Goal: Register for event/course

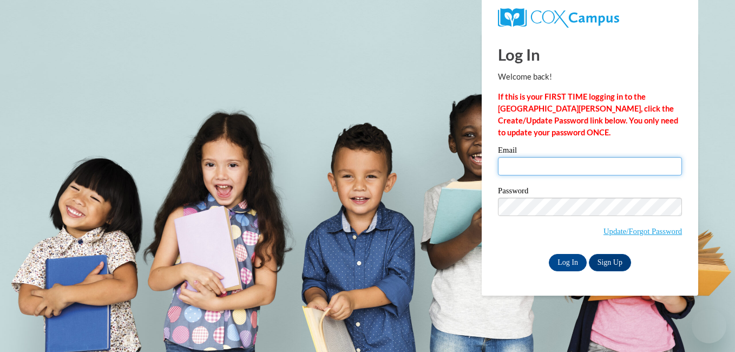
type input "[EMAIL_ADDRESS][DOMAIN_NAME]"
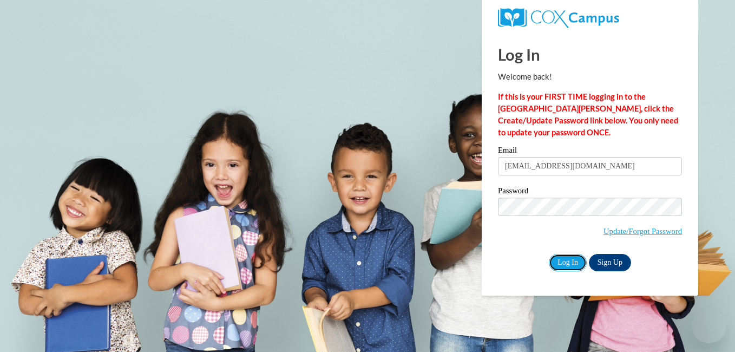
click at [565, 262] on input "Log In" at bounding box center [568, 262] width 38 height 17
click at [562, 258] on input "Log In" at bounding box center [568, 262] width 38 height 17
click at [567, 261] on input "Log In" at bounding box center [568, 262] width 38 height 17
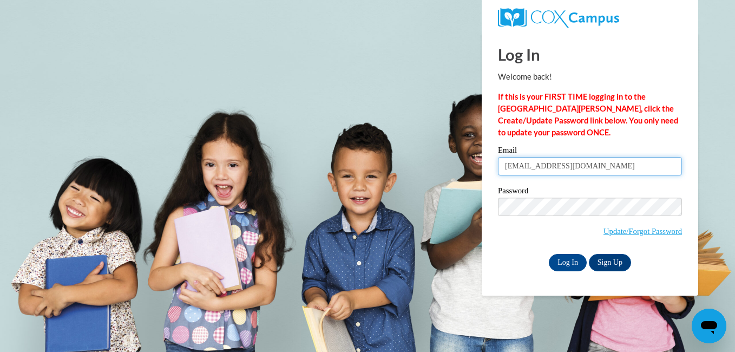
click at [595, 162] on input "[EMAIL_ADDRESS][DOMAIN_NAME]" at bounding box center [590, 166] width 184 height 18
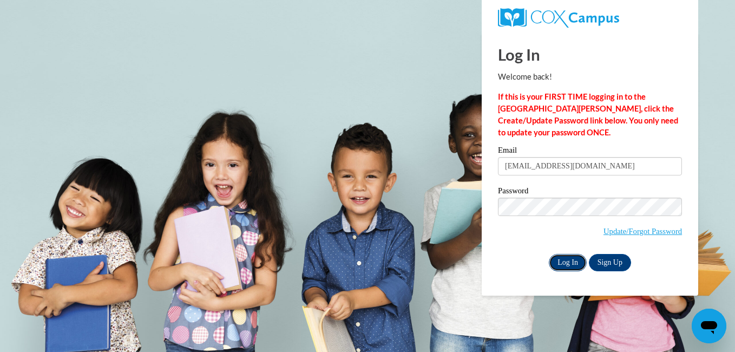
click at [568, 264] on input "Log In" at bounding box center [568, 262] width 38 height 17
click at [563, 258] on input "Log In" at bounding box center [568, 262] width 38 height 17
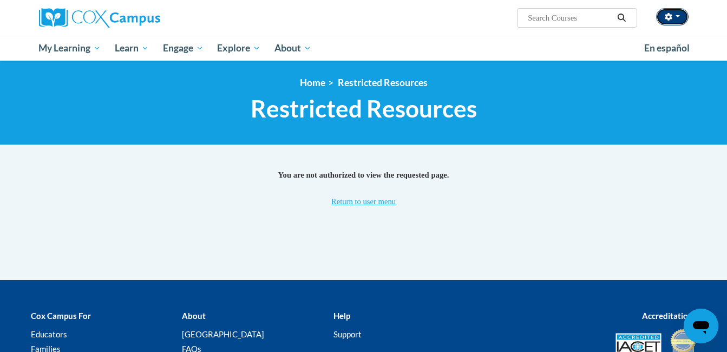
click at [674, 17] on button "button" at bounding box center [672, 16] width 32 height 17
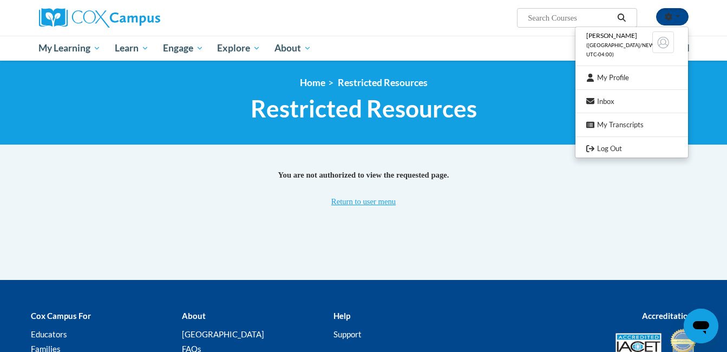
click at [546, 93] on div "<en>Home</en><fr>Accueil</fr><de>Zuhause</de><it>Casa</it><es>Casa</es><pt>Casa…" at bounding box center [364, 102] width 682 height 51
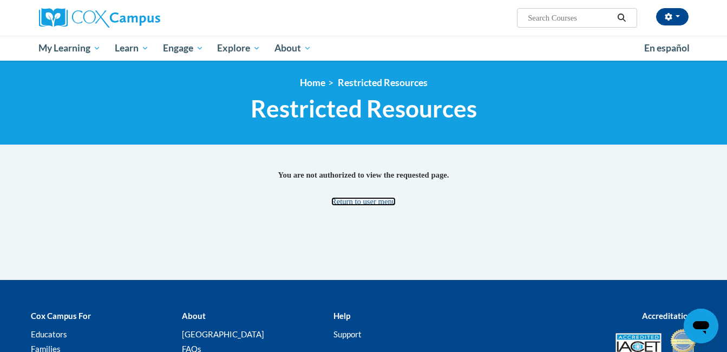
click at [370, 198] on link "Return to user menu" at bounding box center [363, 201] width 64 height 9
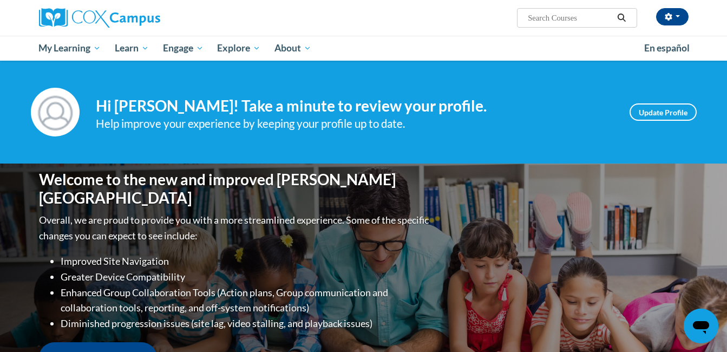
click at [558, 20] on input "Search..." at bounding box center [570, 17] width 87 height 13
type input "Phonics"
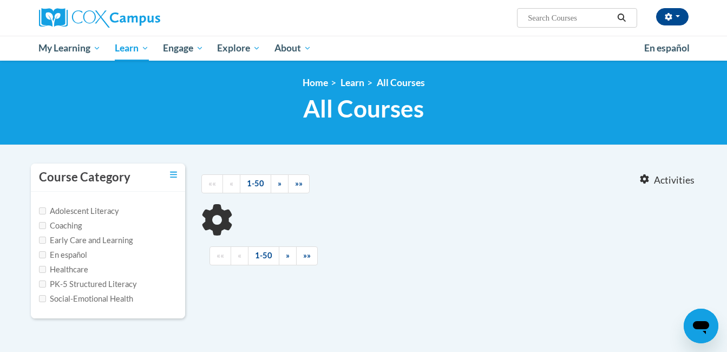
type input "Phonics"
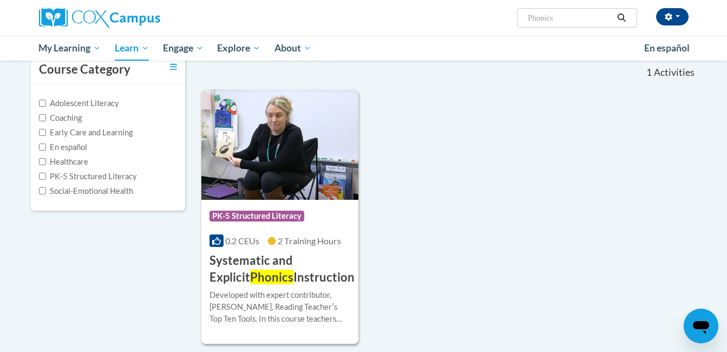
scroll to position [108, 0]
click at [305, 228] on div "Course Category: PK-5 Structured Literacy" at bounding box center [280, 217] width 141 height 24
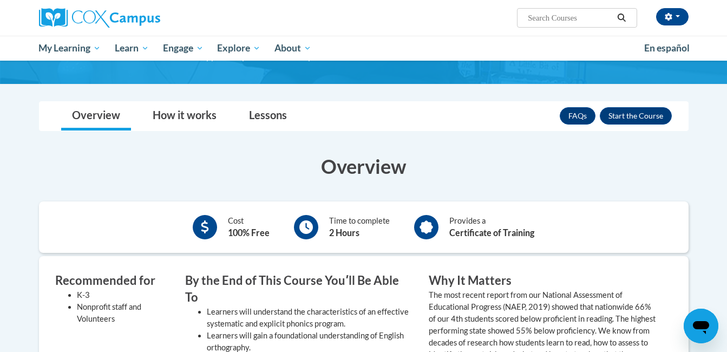
scroll to position [130, 0]
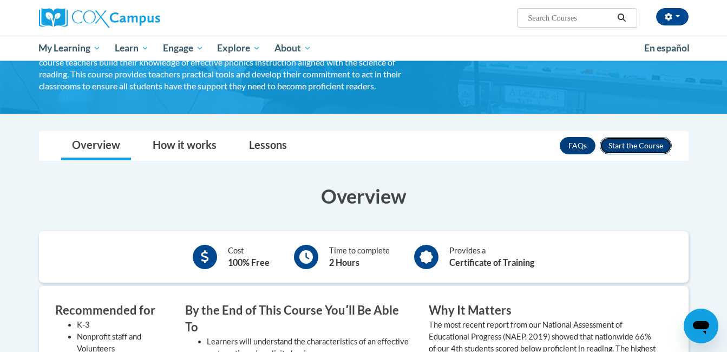
click at [636, 146] on button "Enroll" at bounding box center [636, 145] width 72 height 17
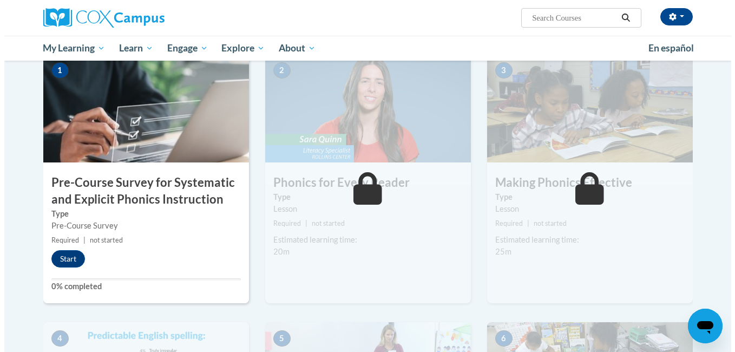
scroll to position [260, 0]
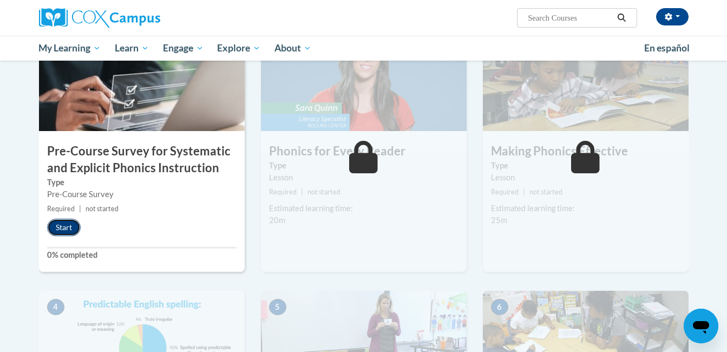
click at [70, 227] on button "Start" at bounding box center [64, 227] width 34 height 17
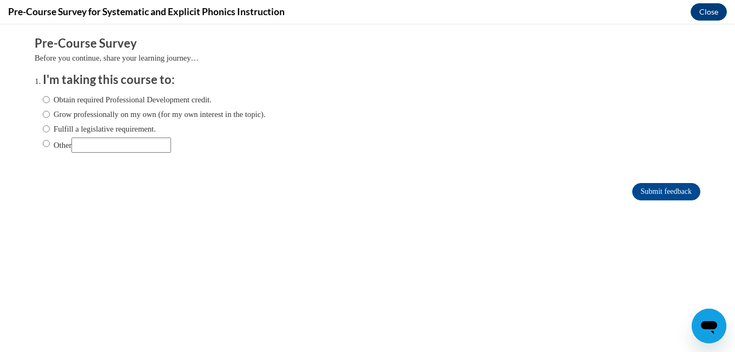
scroll to position [0, 0]
click at [64, 99] on label "Obtain required Professional Development credit." at bounding box center [127, 100] width 169 height 12
click at [50, 99] on input "Obtain required Professional Development credit." at bounding box center [46, 100] width 7 height 12
radio input "true"
click at [636, 188] on input "Submit feedback" at bounding box center [666, 191] width 68 height 17
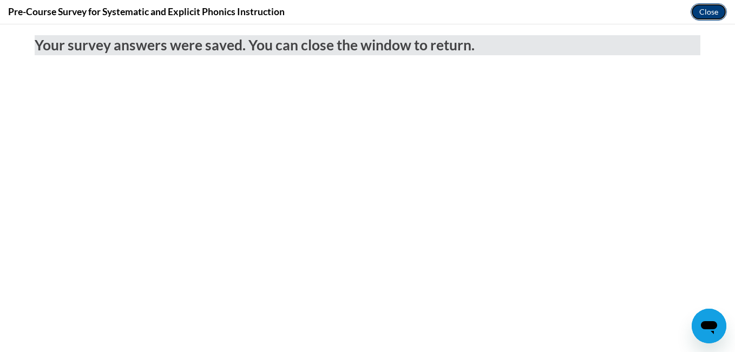
click at [713, 11] on button "Close" at bounding box center [709, 11] width 36 height 17
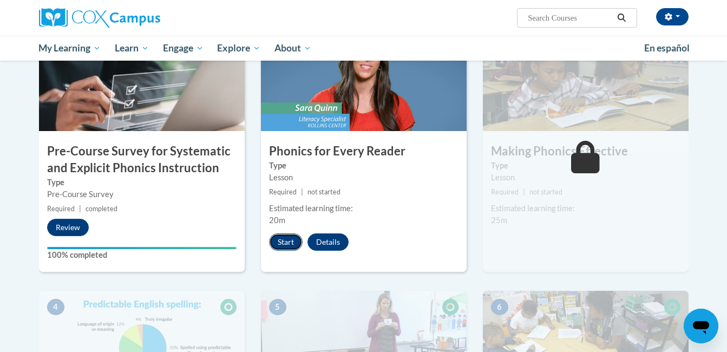
click at [285, 239] on button "Start" at bounding box center [286, 241] width 34 height 17
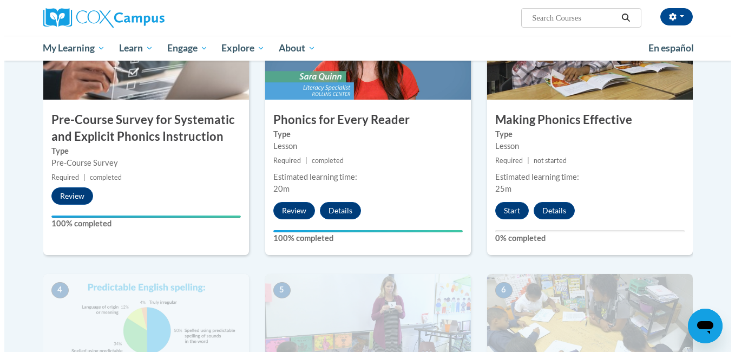
scroll to position [285, 0]
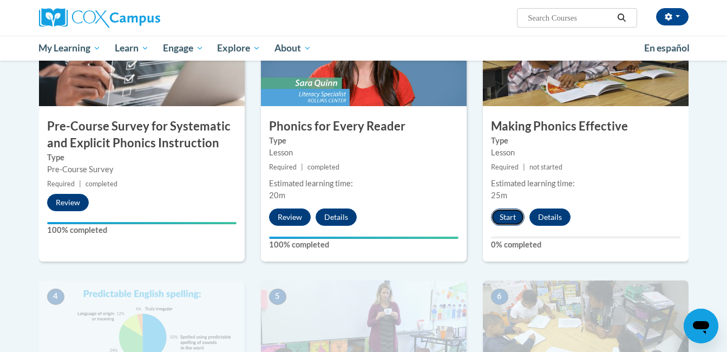
click at [501, 216] on button "Start" at bounding box center [508, 216] width 34 height 17
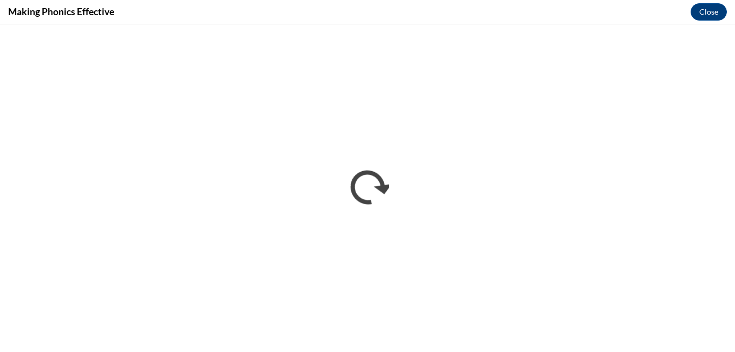
scroll to position [0, 0]
